Goal: Task Accomplishment & Management: Use online tool/utility

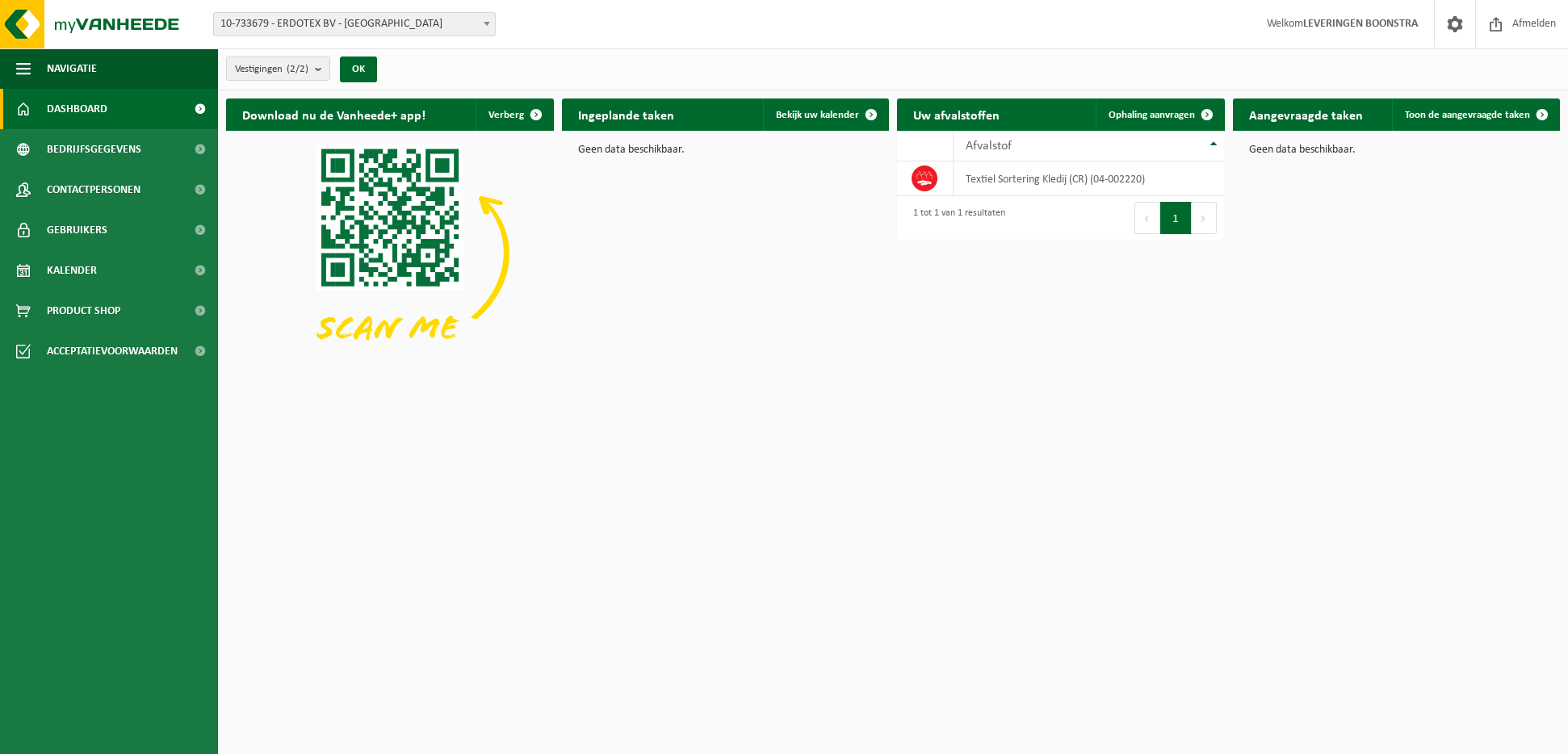
click at [482, 20] on span at bounding box center [487, 23] width 16 height 21
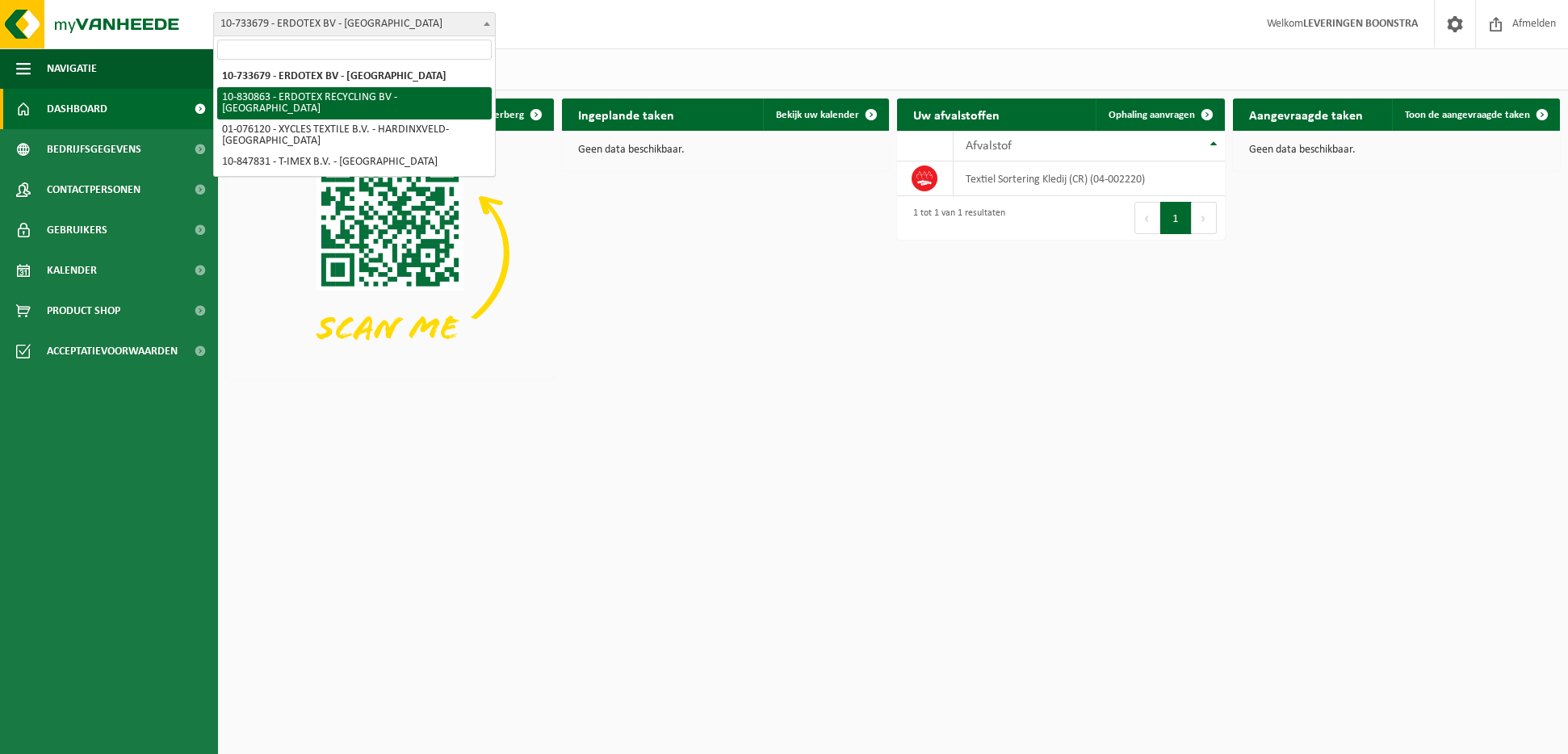
select select "88776"
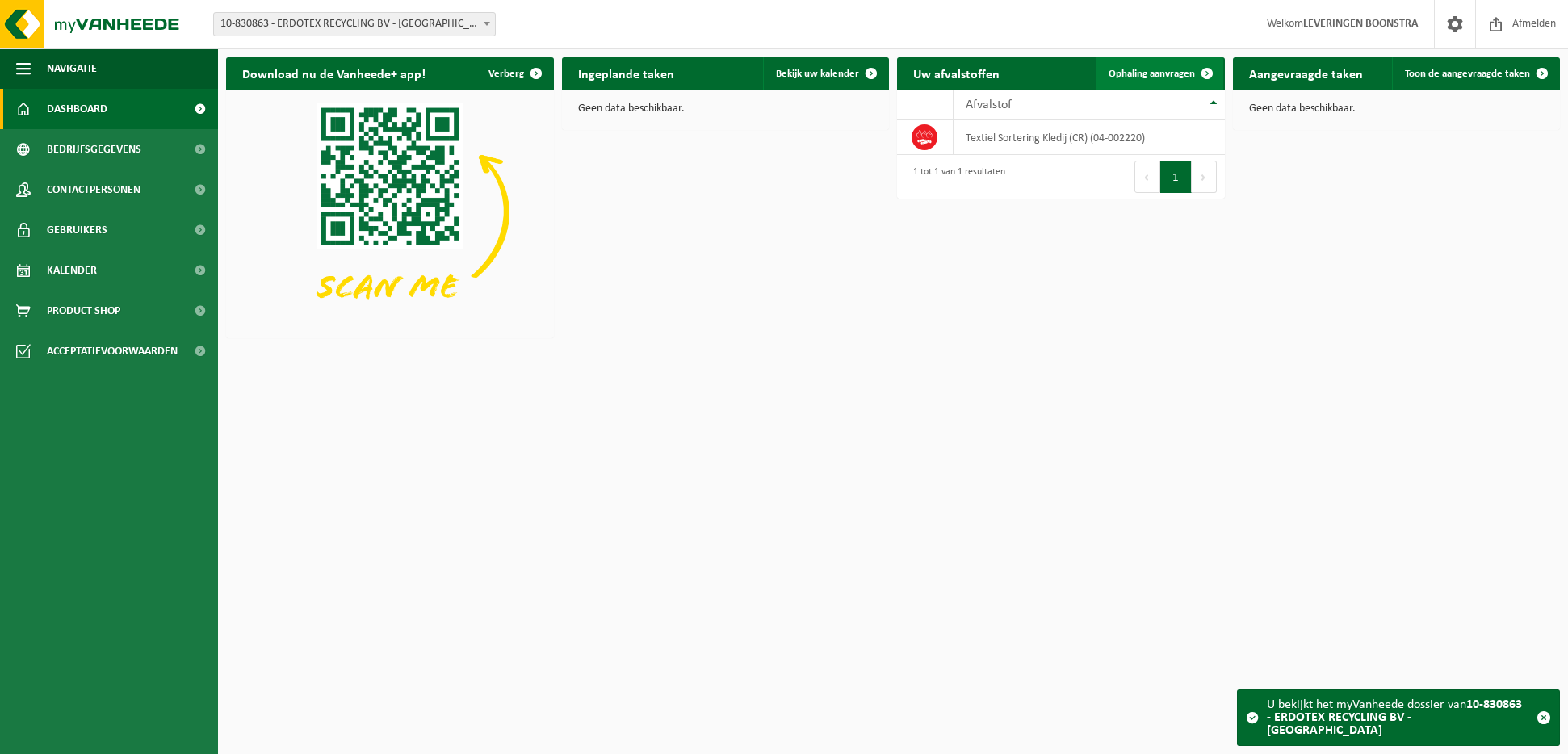
click at [1125, 73] on span "Ophaling aanvragen" at bounding box center [1152, 74] width 86 height 10
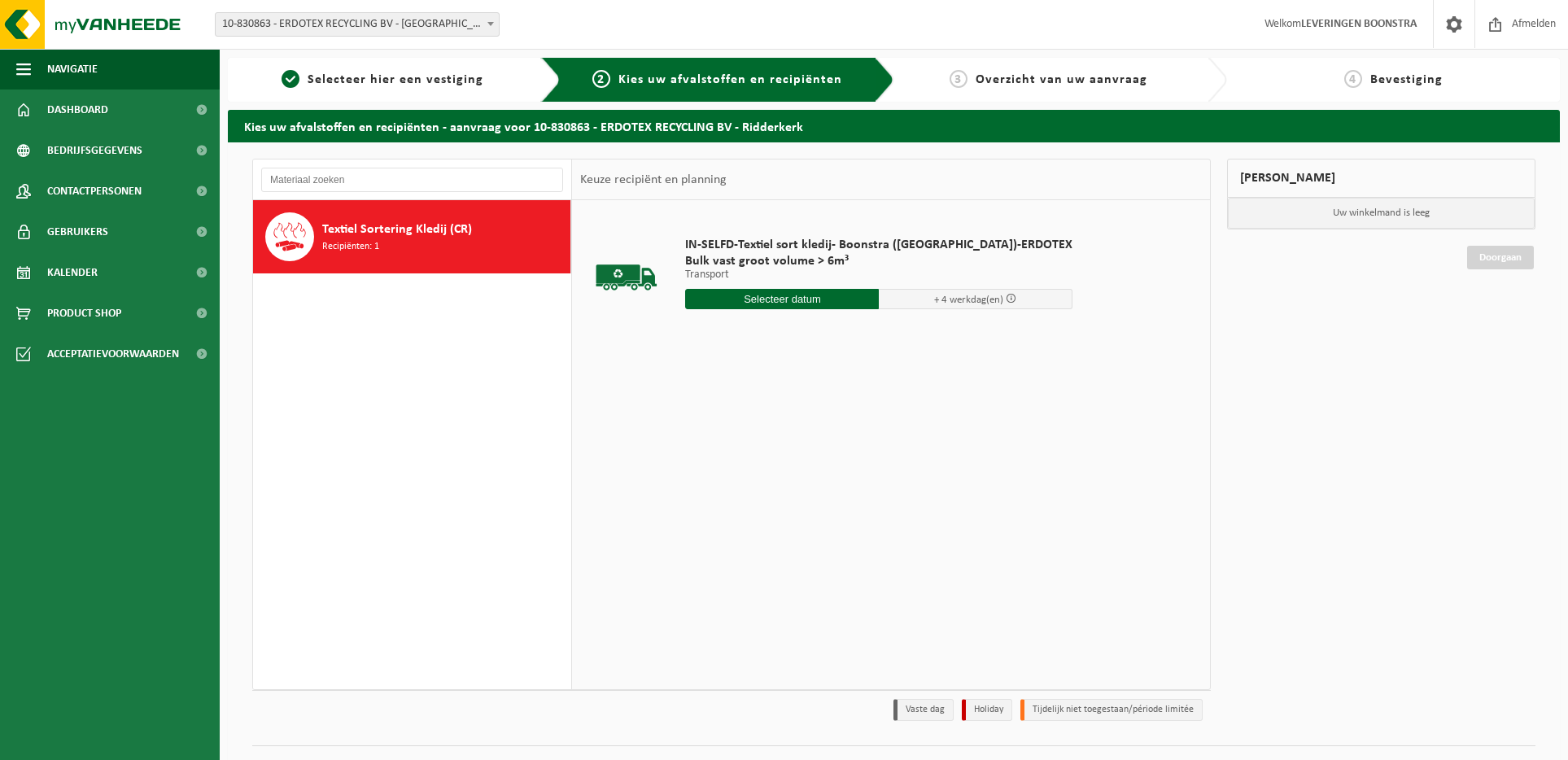
click at [772, 294] on input "text" at bounding box center [782, 298] width 194 height 20
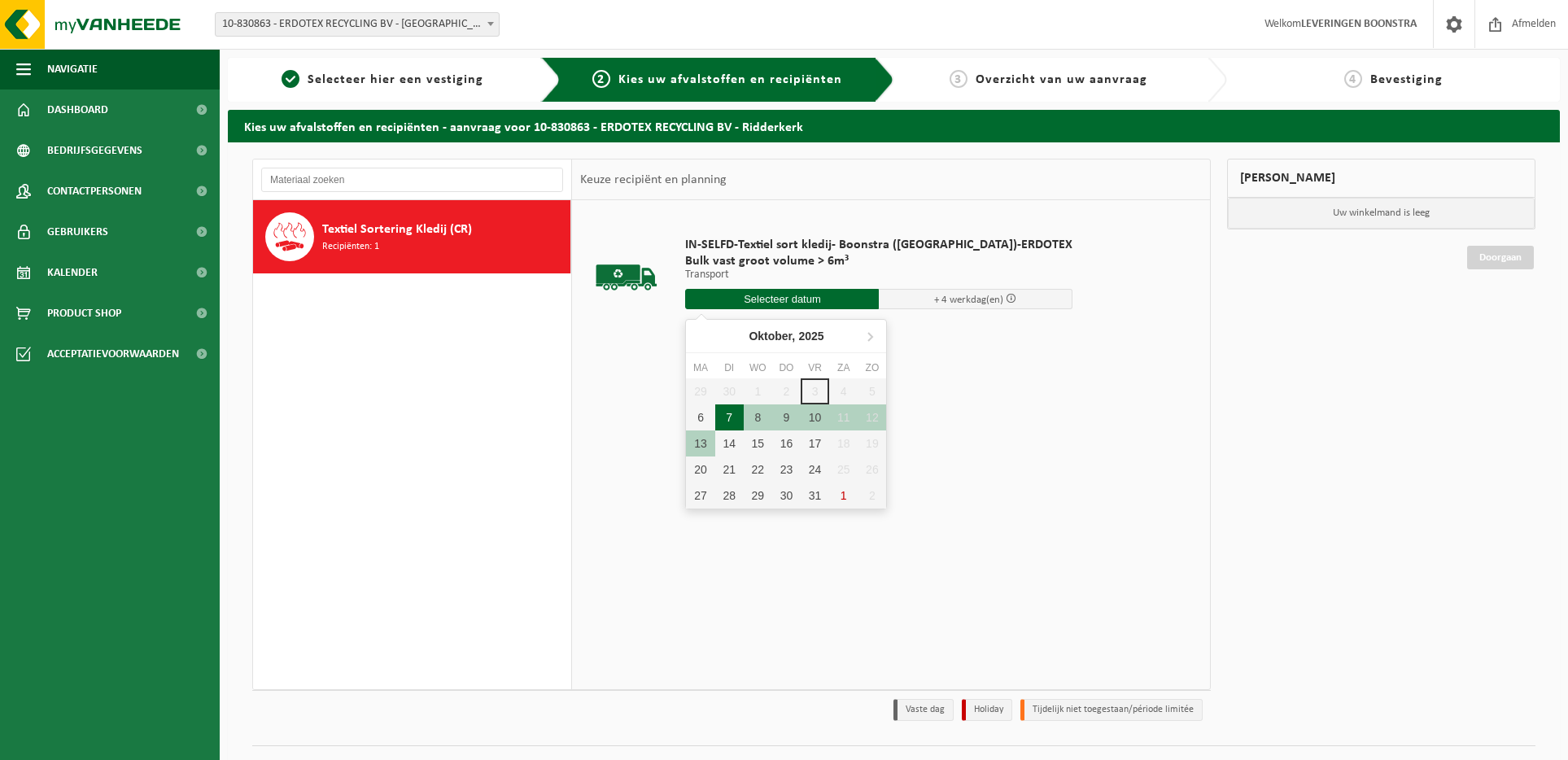
click at [728, 416] on div "7" at bounding box center [729, 417] width 29 height 26
type input "Van 2025-10-07"
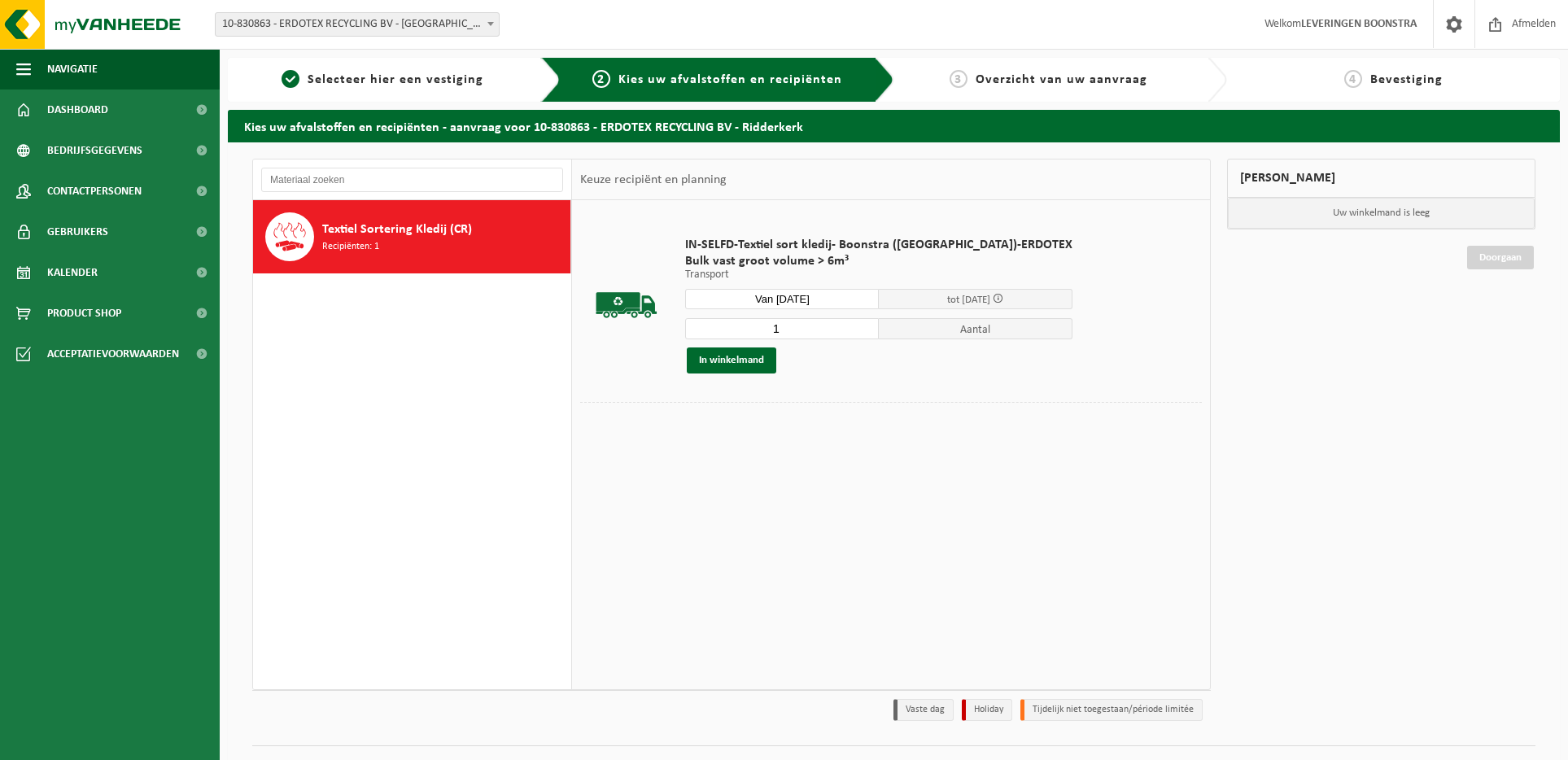
click at [776, 327] on input "1" at bounding box center [782, 329] width 194 height 21
type input "2"
click at [723, 359] on button "In winkelmand" at bounding box center [731, 360] width 89 height 26
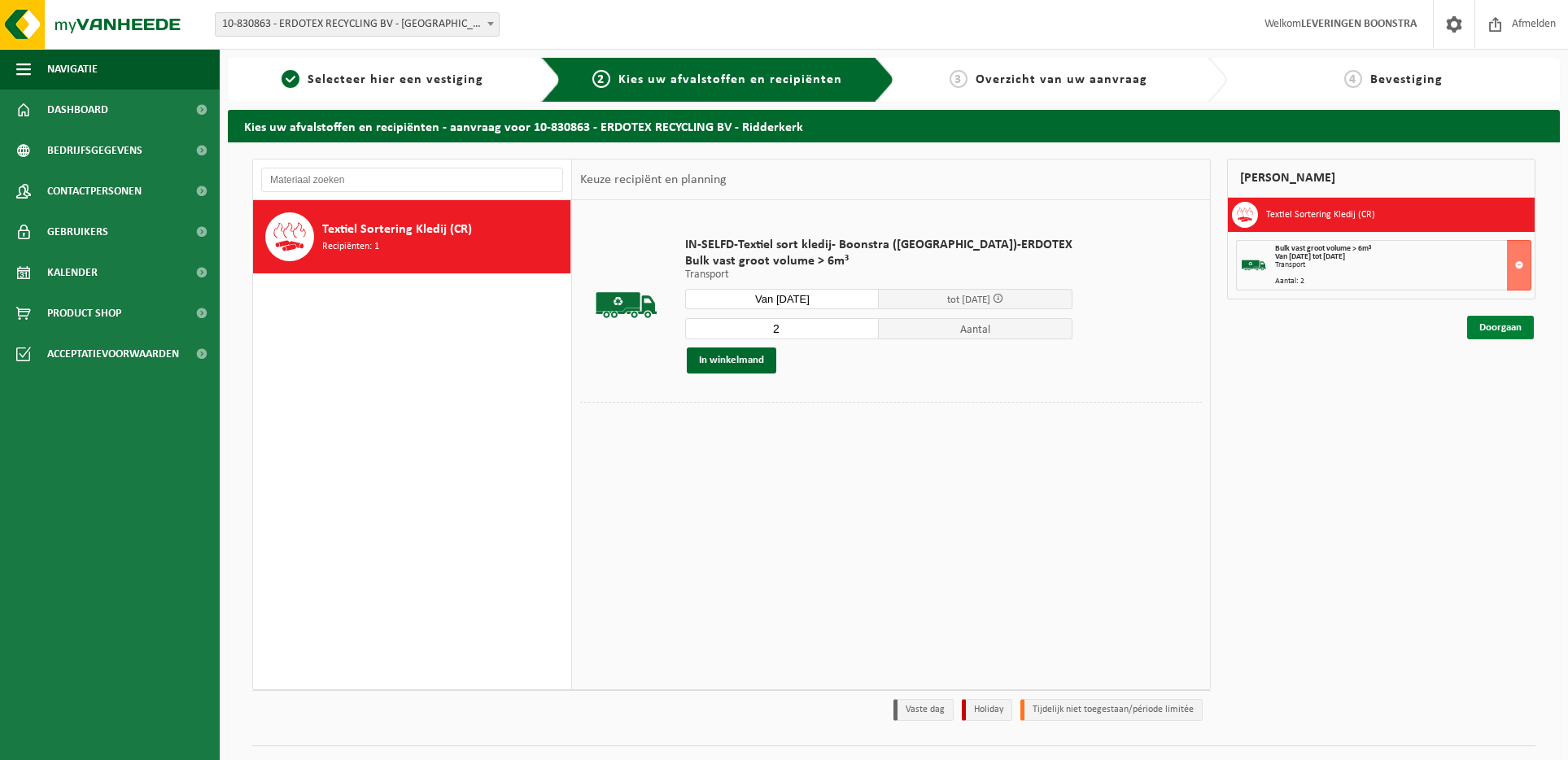
click at [1502, 331] on link "Doorgaan" at bounding box center [1500, 327] width 67 height 23
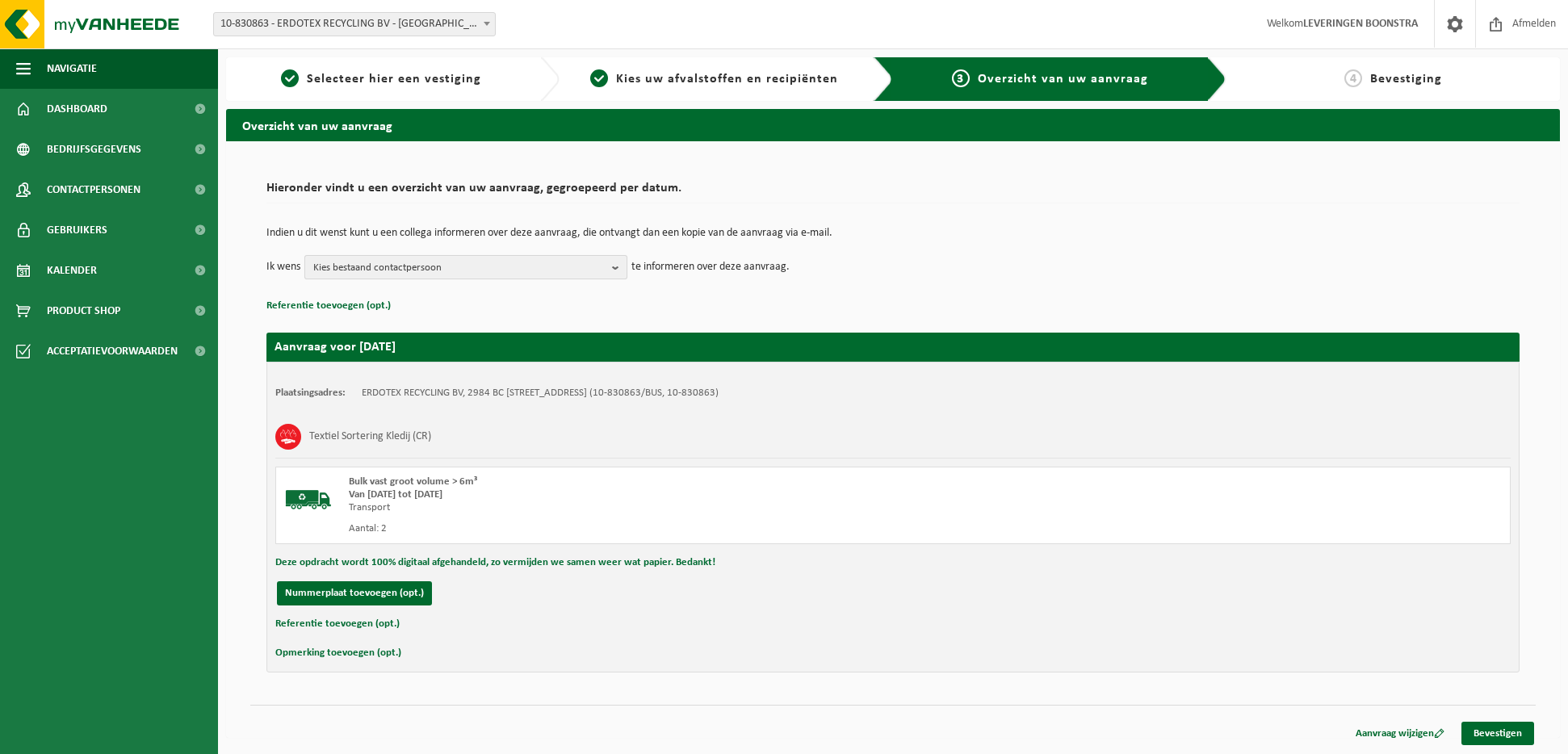
click at [621, 268] on b "button" at bounding box center [619, 267] width 15 height 22
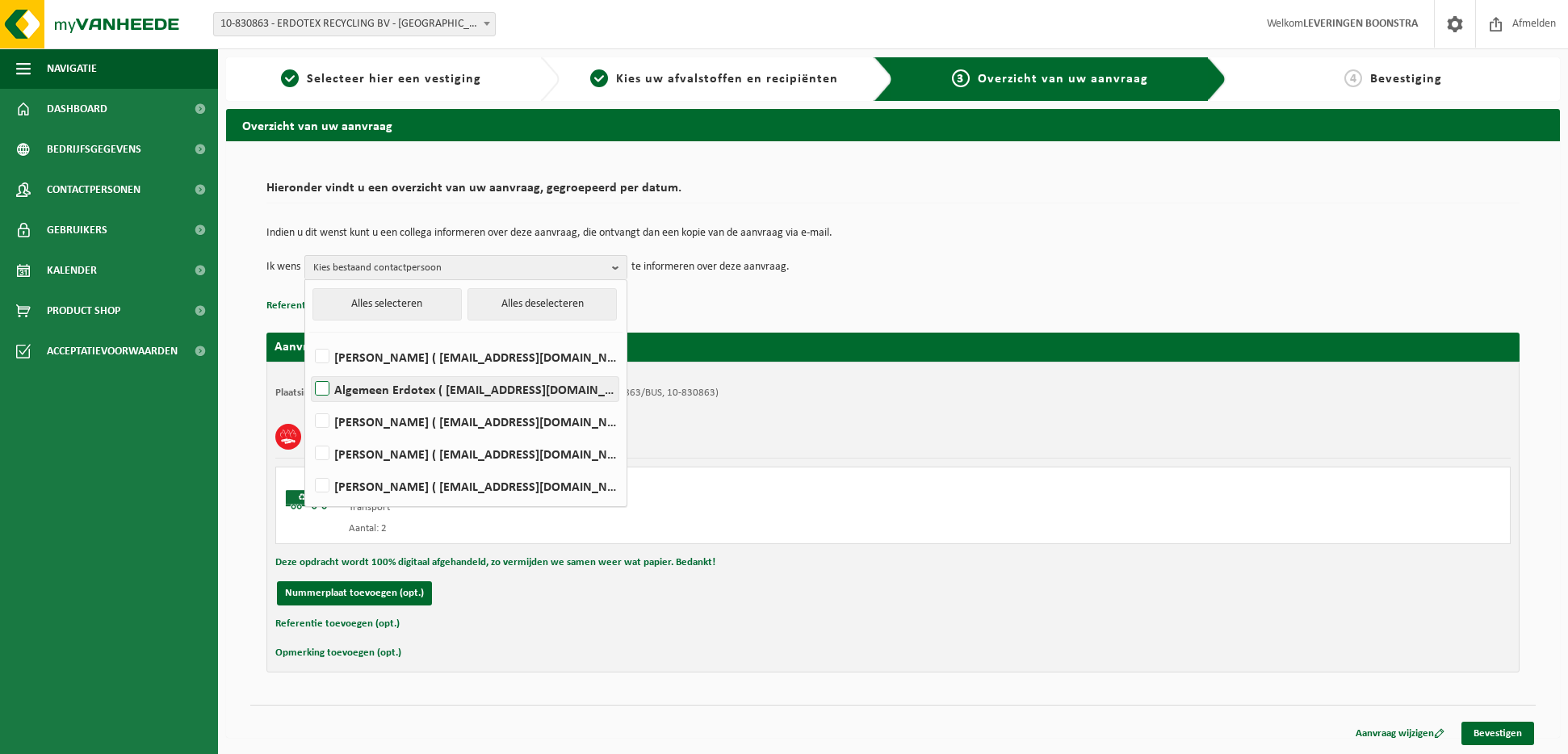
click at [325, 382] on label "Algemeen Erdotex ( sales@erdotex.com )" at bounding box center [465, 389] width 307 height 24
click at [309, 369] on input "Algemeen Erdotex ( sales@erdotex.com )" at bounding box center [308, 368] width 1 height 1
checkbox input "true"
click at [1474, 729] on link "Bevestigen" at bounding box center [1497, 732] width 72 height 23
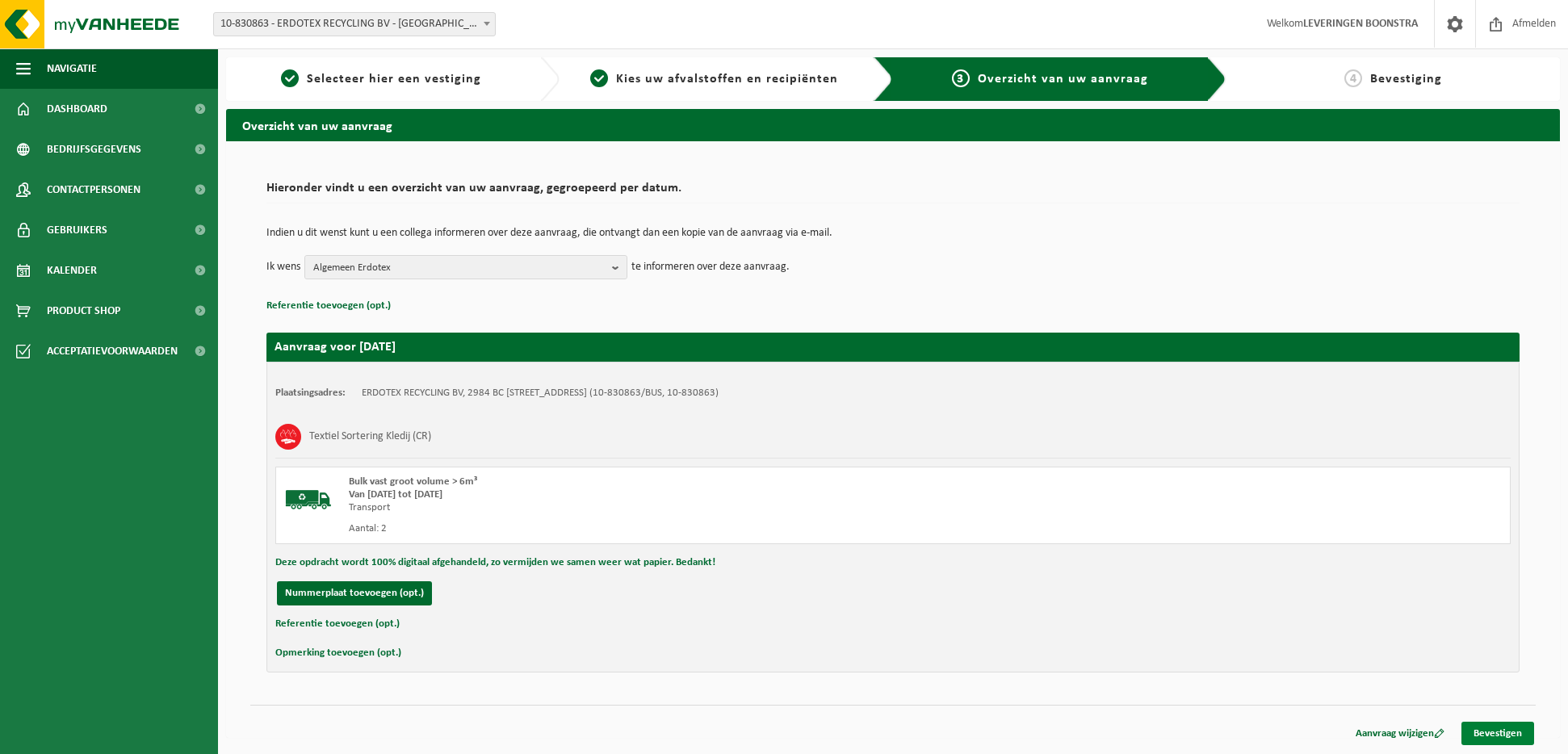
click at [1489, 732] on link "Bevestigen" at bounding box center [1497, 732] width 72 height 23
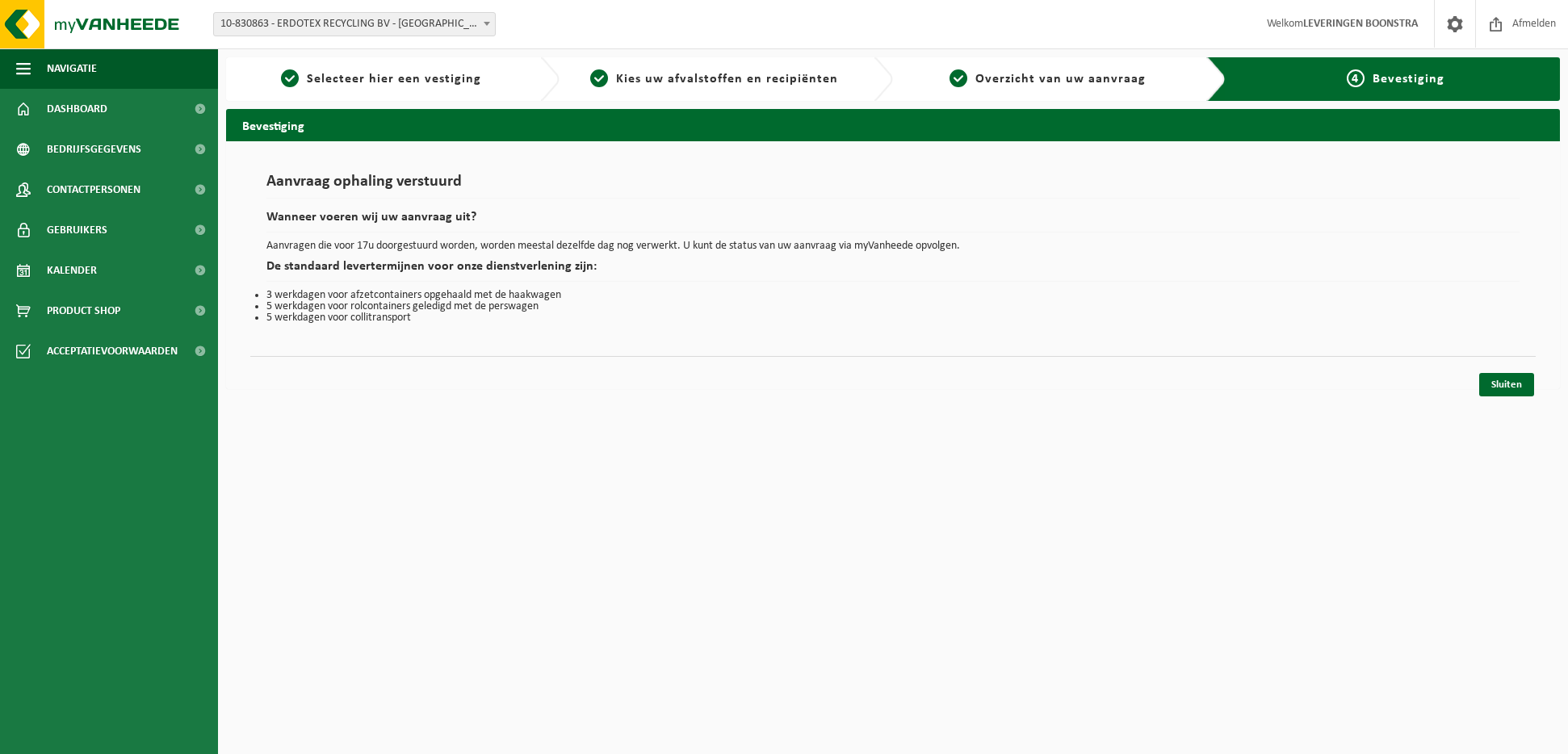
click at [1508, 397] on div "Navigatie Afmelden Dashboard Bedrijfsgegevens Contactpersonen Gebruikers Kalend…" at bounding box center [784, 202] width 1568 height 405
click at [1496, 380] on link "Sluiten" at bounding box center [1507, 384] width 55 height 23
